Goal: Submit feedback/report problem

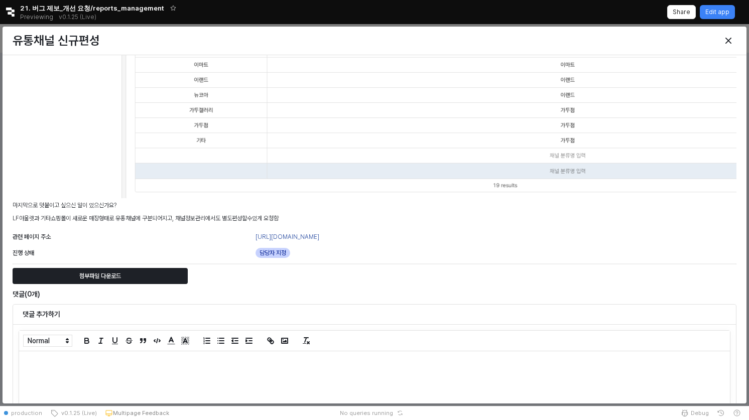
scroll to position [784, 0]
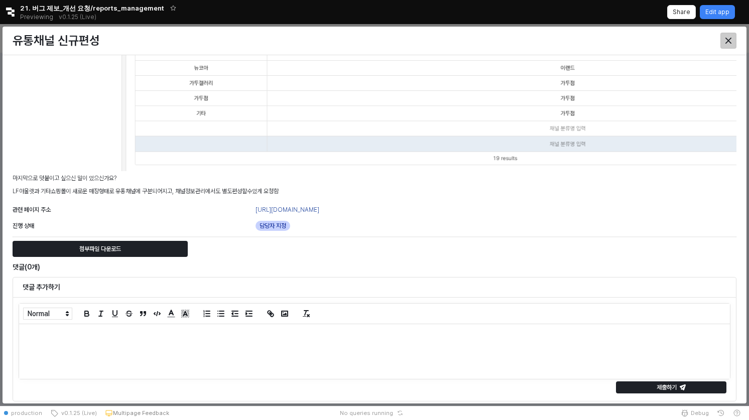
click at [728, 41] on icon "Close" at bounding box center [728, 41] width 6 height 6
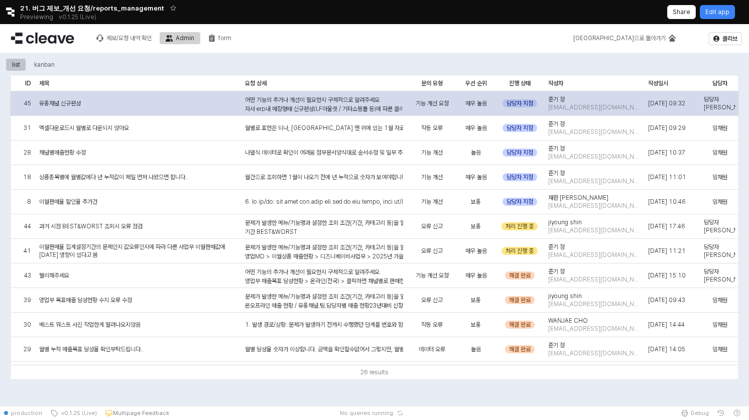
click at [528, 102] on div "담당자 지정" at bounding box center [519, 103] width 35 height 8
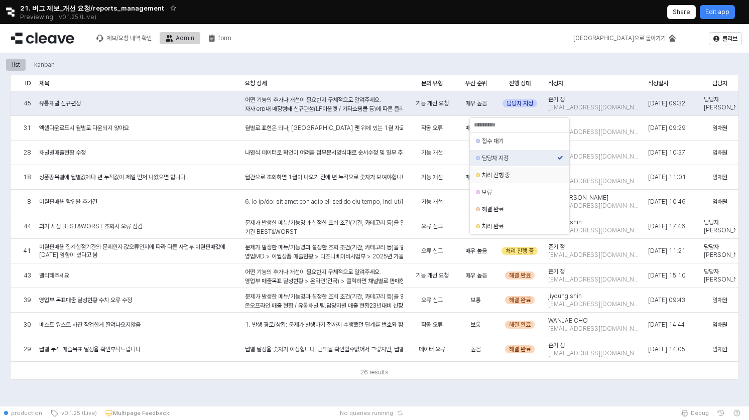
click at [532, 179] on div "처리 진행 중" at bounding box center [519, 175] width 75 height 8
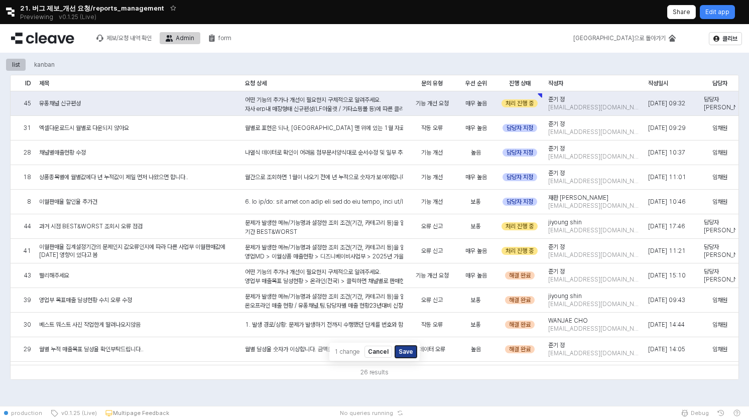
click at [408, 349] on button "Save" at bounding box center [406, 352] width 22 height 12
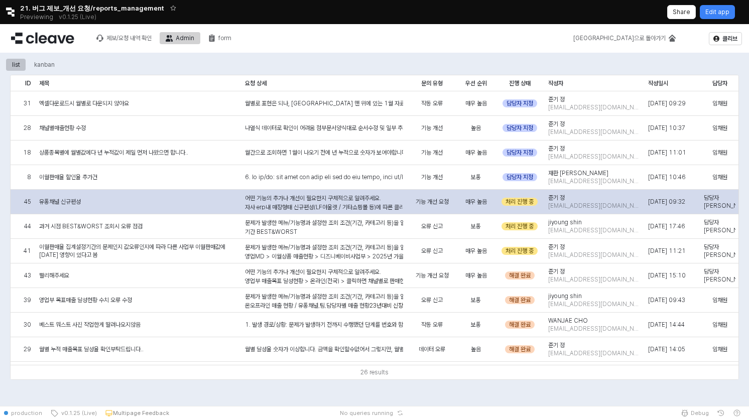
click at [345, 200] on div "어떤 기능의 추가나 개선이 필요한지 구체적으로 알려주세요. 자사 erp내 매장형태 신규편성(LF아울렛 / 기타쇼핑몰 등)에 따른 클리브 화면 …" at bounding box center [324, 348] width 158 height 308
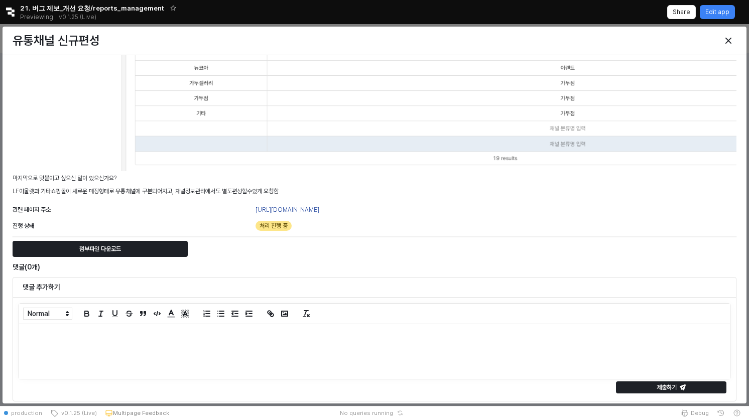
click at [305, 364] on div at bounding box center [374, 351] width 711 height 55
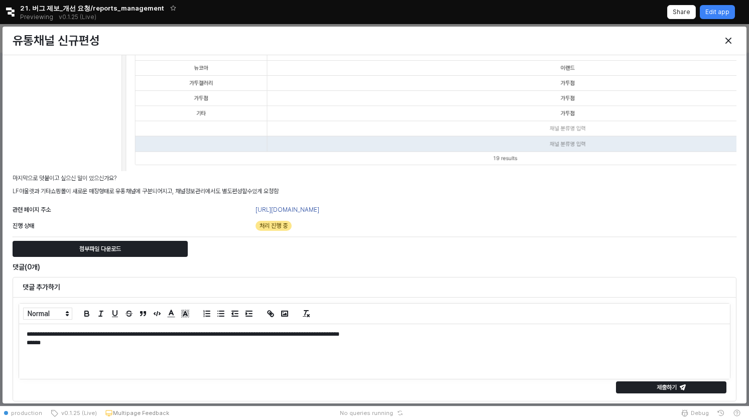
click at [295, 332] on p "**********" at bounding box center [375, 334] width 696 height 9
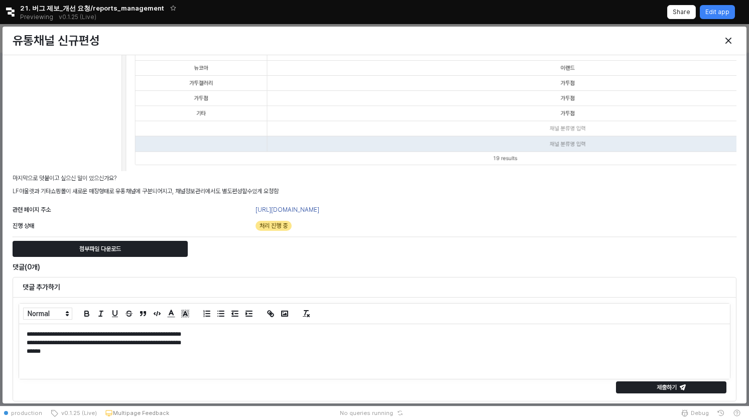
click at [313, 336] on p "**********" at bounding box center [375, 334] width 696 height 9
click at [115, 343] on p "**********" at bounding box center [375, 343] width 696 height 9
click at [326, 344] on p "**********" at bounding box center [375, 343] width 696 height 9
click at [91, 355] on p "******" at bounding box center [375, 351] width 696 height 9
click at [694, 391] on div "제출하기" at bounding box center [670, 387] width 101 height 11
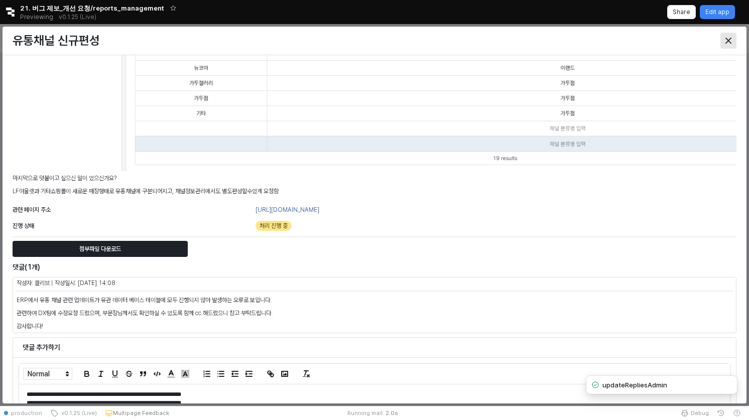
click at [731, 42] on icon "Close" at bounding box center [728, 41] width 6 height 6
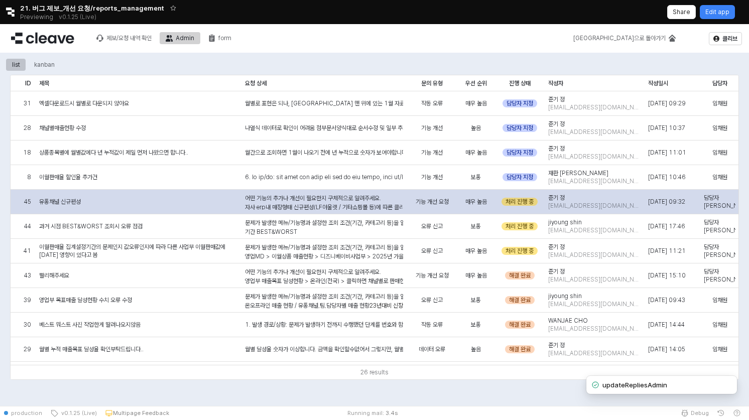
click at [527, 203] on div "처리 진행 중" at bounding box center [519, 202] width 36 height 8
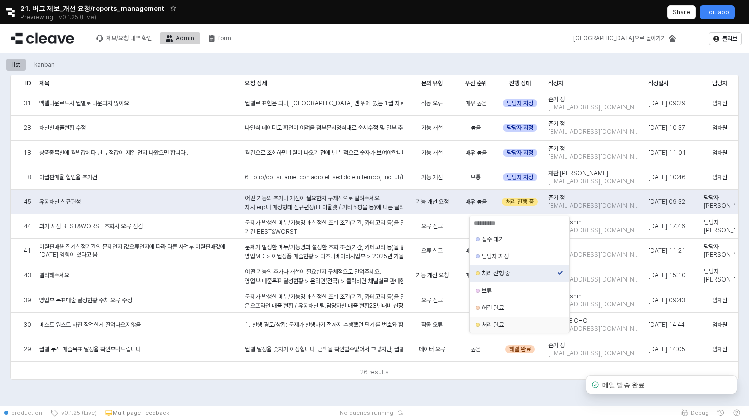
click at [501, 326] on div "처리 완료" at bounding box center [519, 325] width 75 height 8
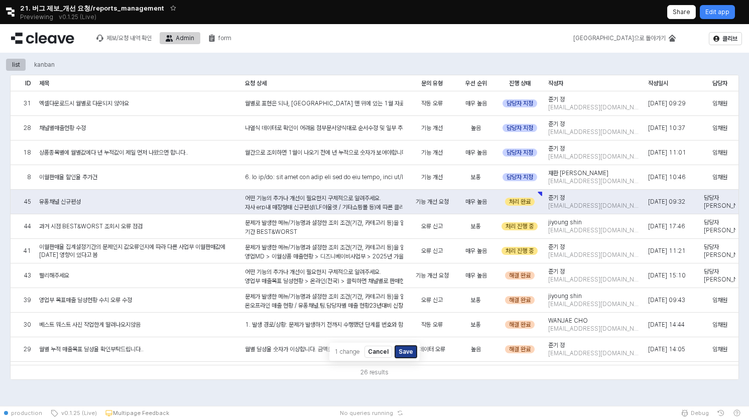
click at [408, 352] on button "Save" at bounding box center [406, 352] width 22 height 12
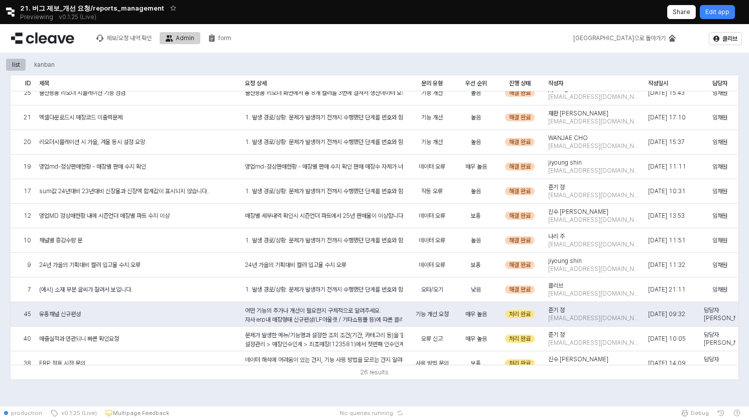
scroll to position [366, 0]
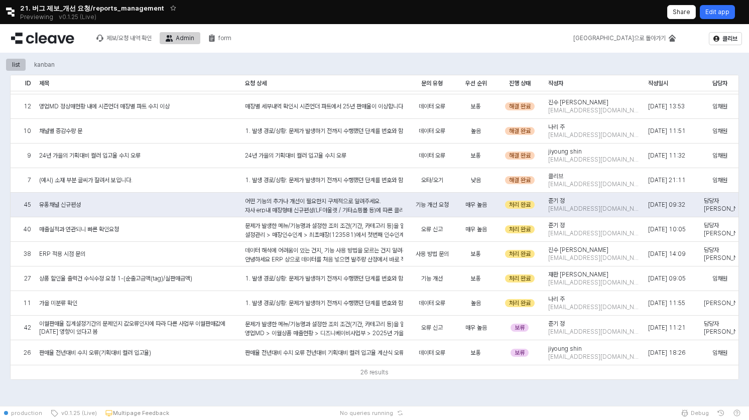
click at [712, 16] on div "Edit app" at bounding box center [717, 12] width 24 height 13
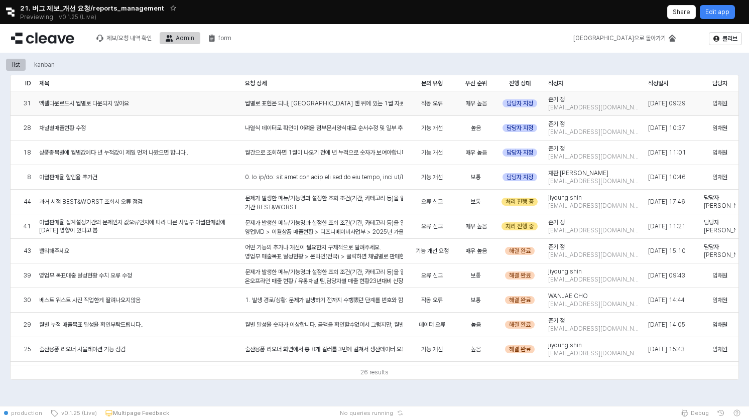
click at [430, 105] on span "작동 오류" at bounding box center [432, 103] width 22 height 8
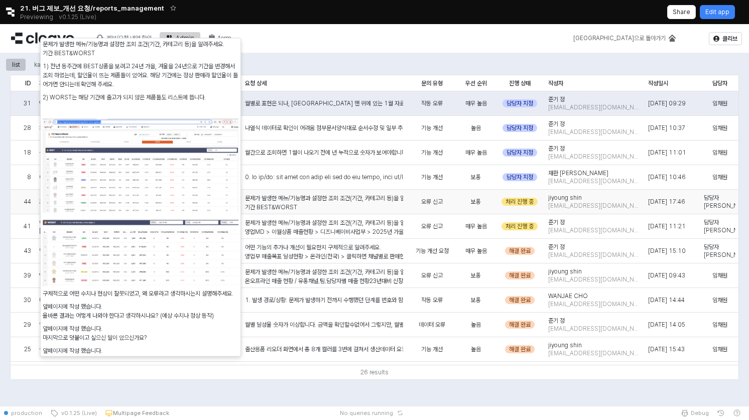
click at [321, 202] on div "문제가 발생한 메뉴/기능명과 설정한 조회 조건(기간, 카테고리 등)을 알려주세요. 기간 BEST&WORST 1) 전년 동주간에 BEST상품을 …" at bounding box center [324, 327] width 158 height 266
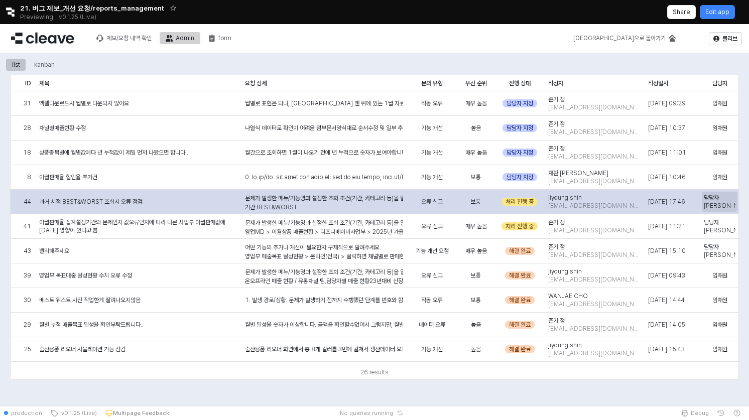
click at [707, 200] on span "담당자 미정" at bounding box center [720, 202] width 32 height 16
type input "*"
type input "***"
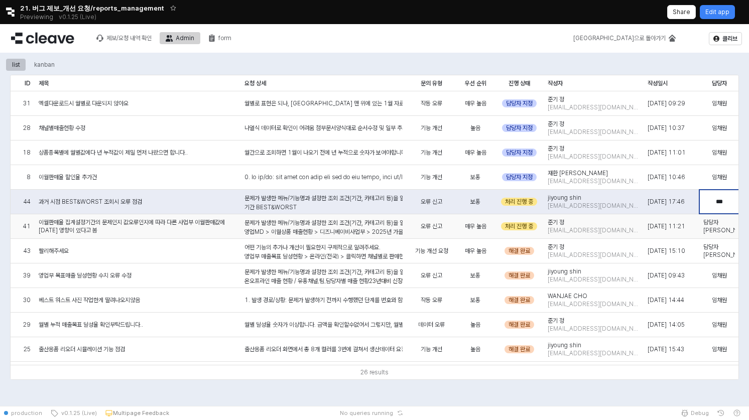
click at [722, 233] on div "담당자 미정" at bounding box center [719, 226] width 40 height 25
click at [722, 227] on span "담당자 미정" at bounding box center [719, 226] width 32 height 16
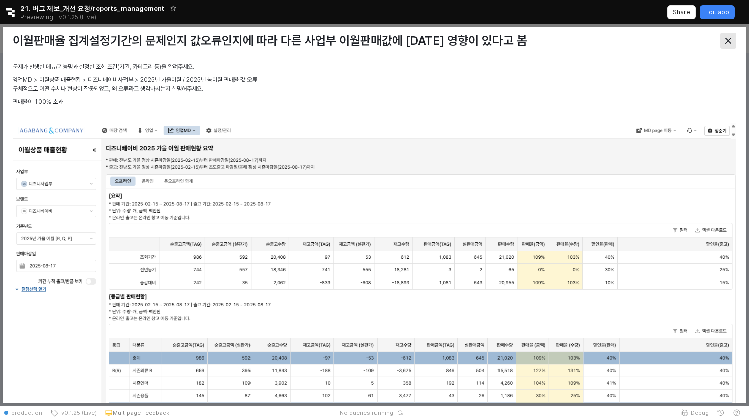
click at [725, 42] on div "Close" at bounding box center [728, 40] width 15 height 15
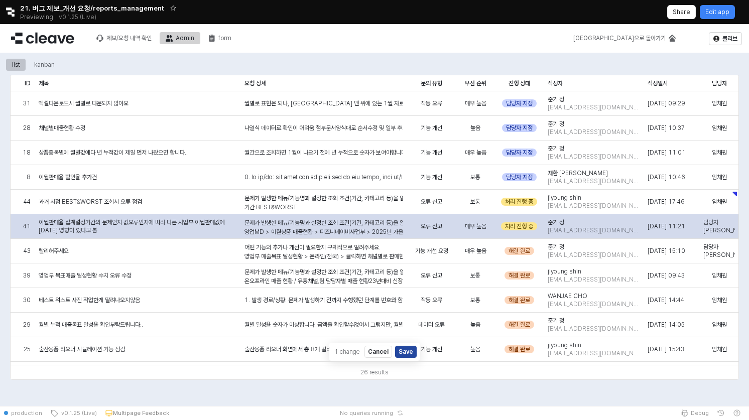
click at [721, 219] on div "담당자 미정" at bounding box center [719, 226] width 40 height 25
click at [721, 225] on span "담당자 미정" at bounding box center [719, 226] width 32 height 16
type input "***"
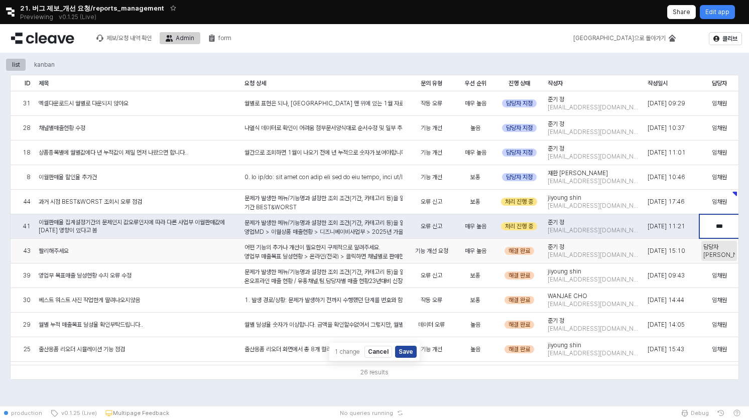
click at [725, 252] on span "담당자 미정" at bounding box center [719, 251] width 32 height 16
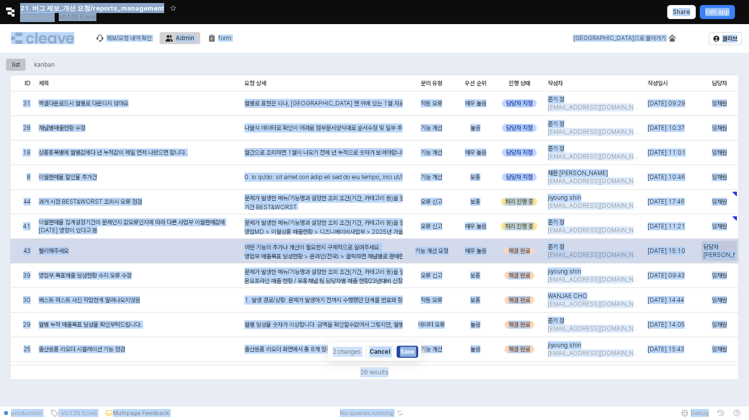
click at [725, 252] on span "담당자 미정" at bounding box center [719, 251] width 32 height 16
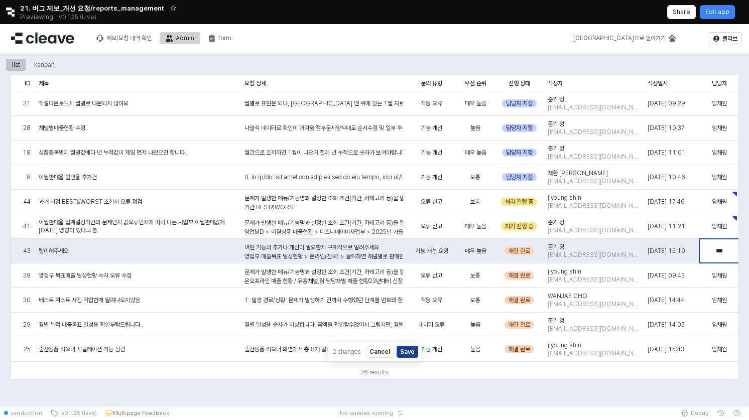
type input "***"
click at [406, 351] on button "Save" at bounding box center [407, 352] width 22 height 12
click at [405, 351] on button "Save" at bounding box center [407, 352] width 22 height 12
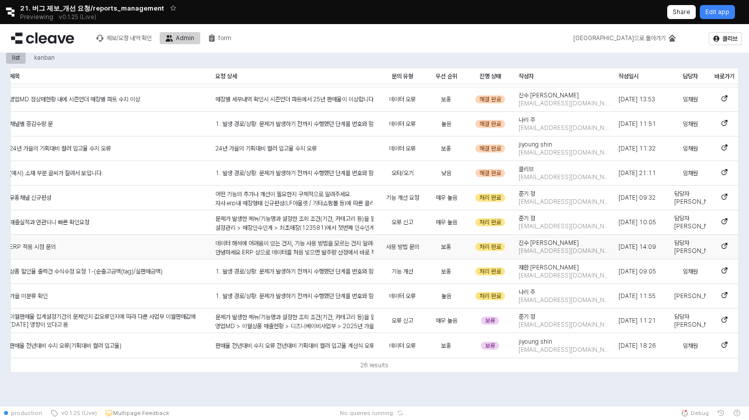
scroll to position [7, 0]
click at [691, 322] on span "담당자 미정" at bounding box center [690, 321] width 32 height 16
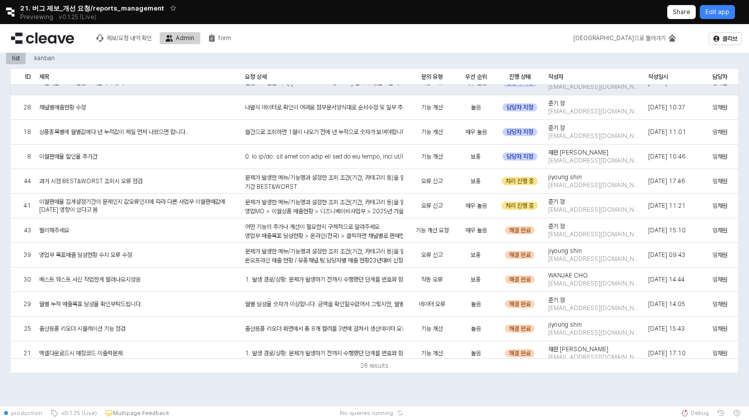
scroll to position [15, 0]
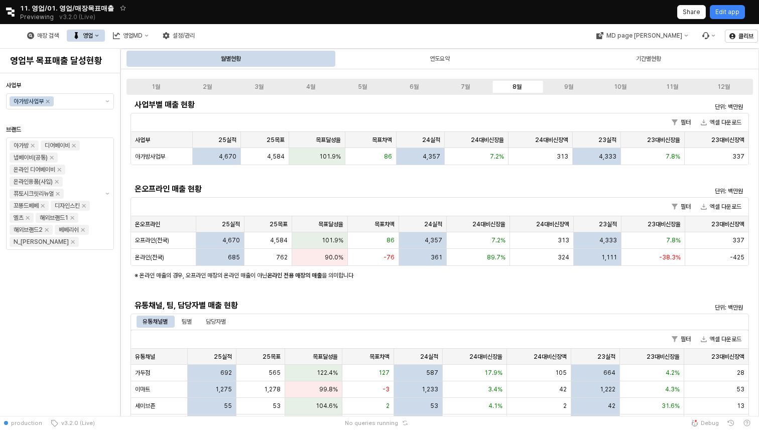
scroll to position [125, 0]
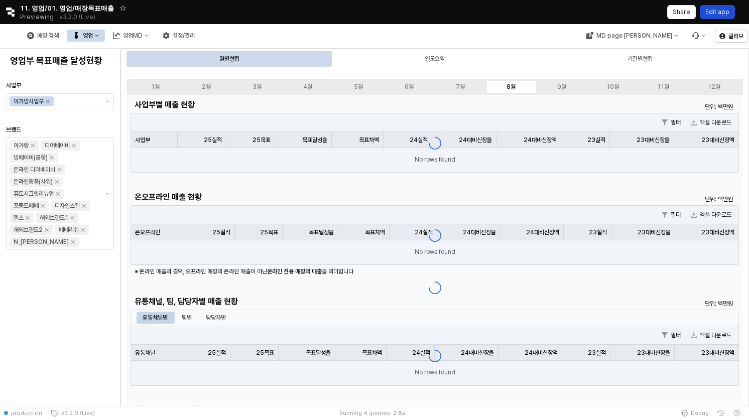
click at [727, 12] on p "Edit app" at bounding box center [717, 12] width 24 height 8
click at [713, 16] on div "Edit app" at bounding box center [717, 12] width 24 height 13
